Goal: Task Accomplishment & Management: Use online tool/utility

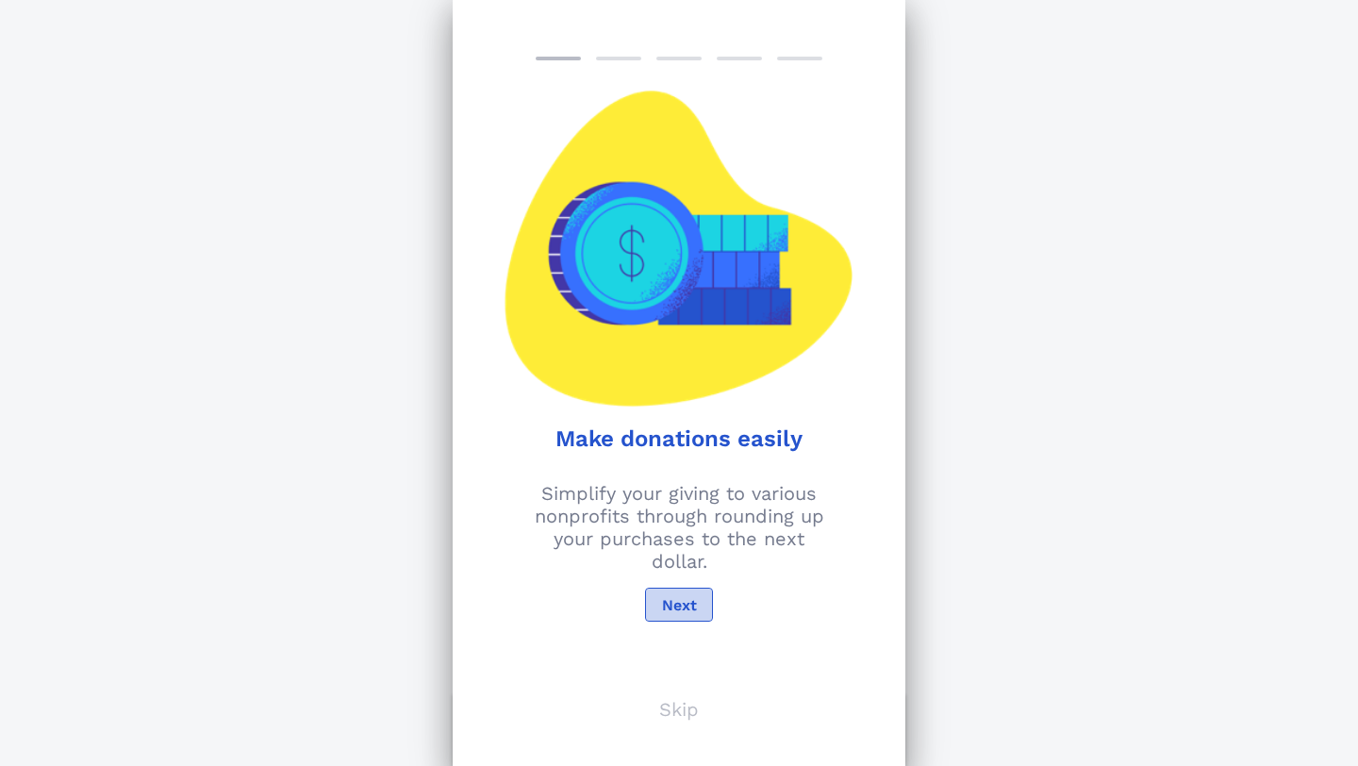
click at [669, 601] on span "Next" at bounding box center [679, 605] width 36 height 18
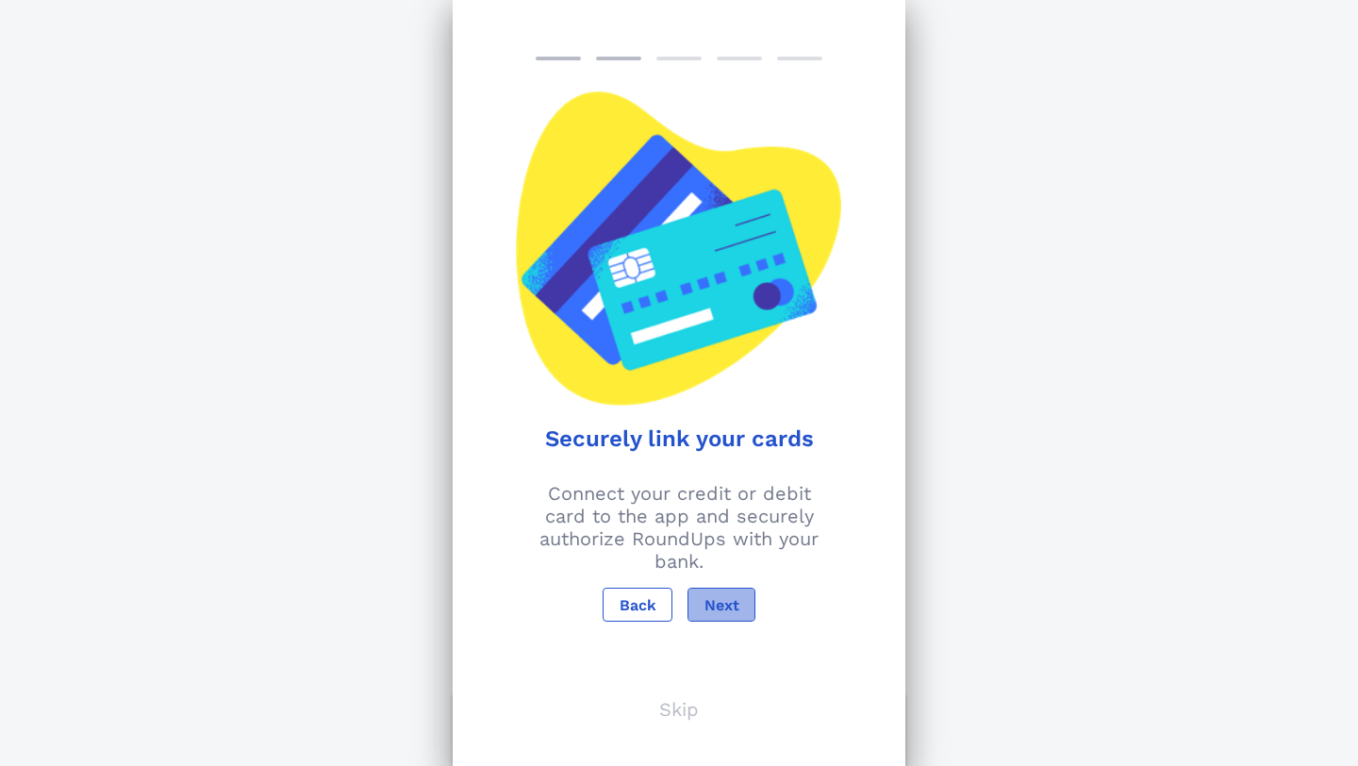
click at [724, 610] on span "Next" at bounding box center [722, 605] width 36 height 18
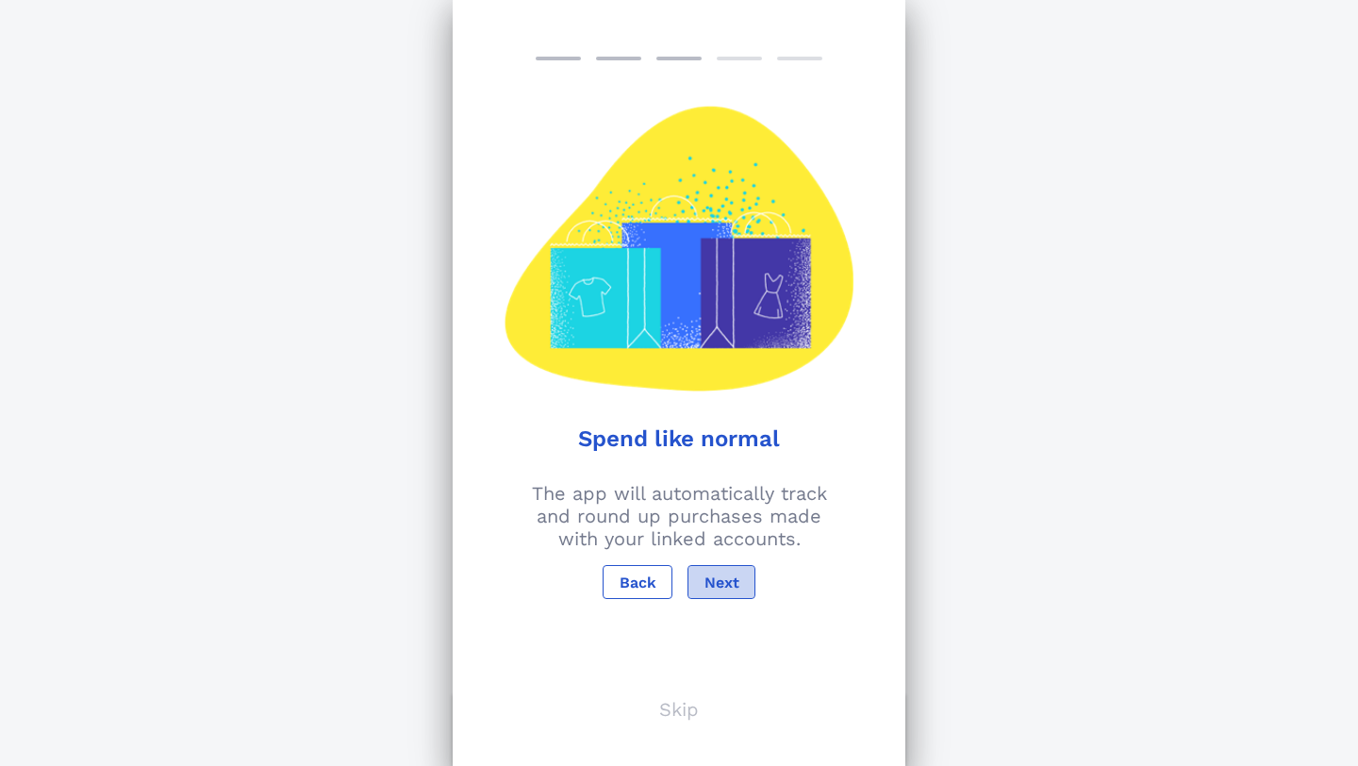
click at [721, 594] on button "Next" at bounding box center [722, 582] width 68 height 34
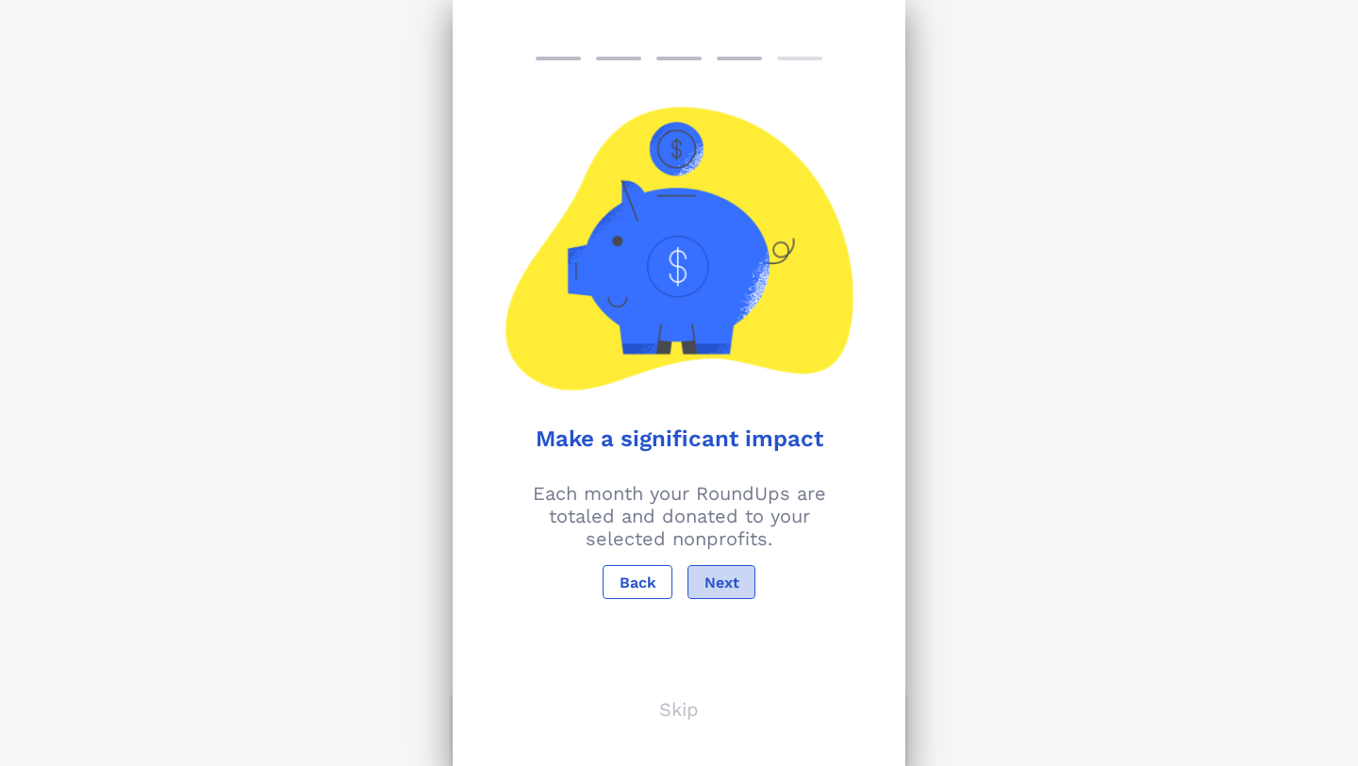
click at [721, 594] on button "Next" at bounding box center [722, 582] width 68 height 34
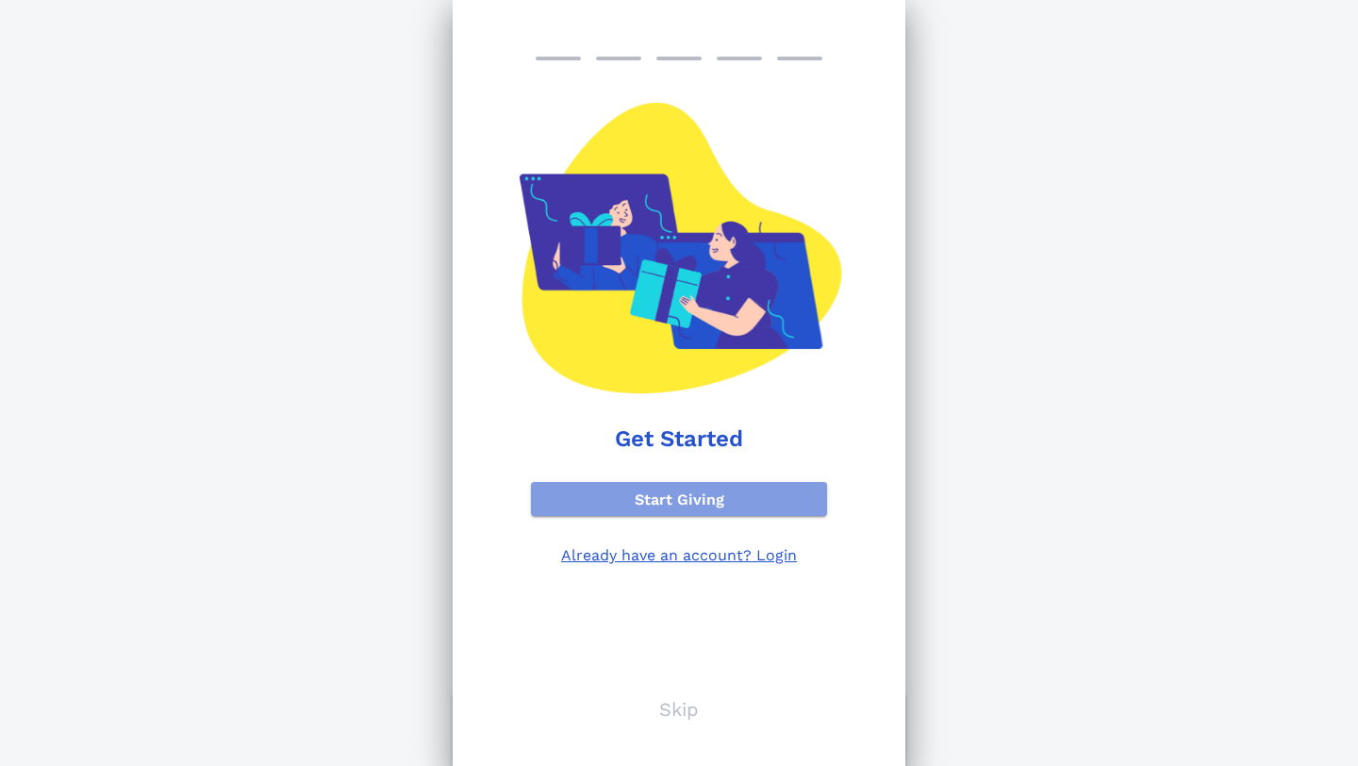
click at [674, 506] on span "Start Giving" at bounding box center [679, 499] width 266 height 18
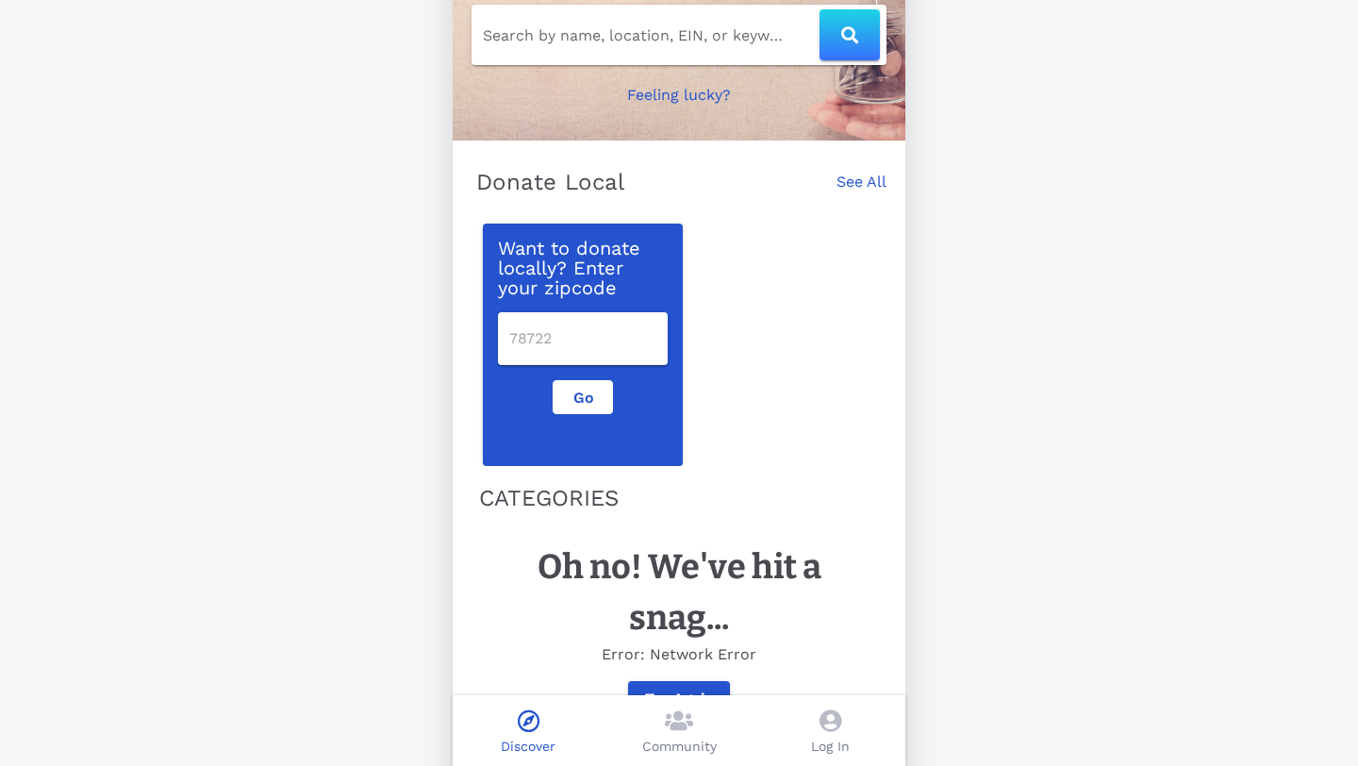
scroll to position [226, 0]
